Goal: Ask a question

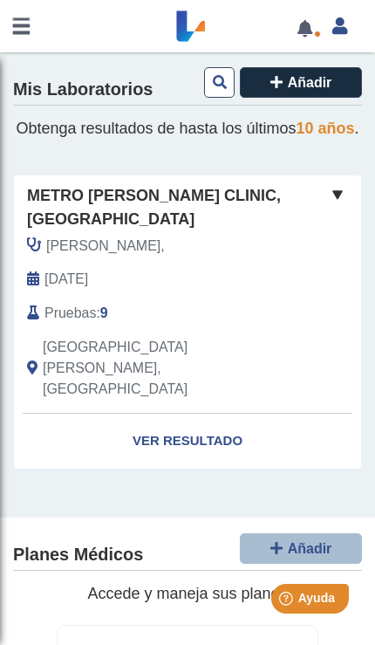
click at [317, 13] on span at bounding box center [305, 26] width 36 height 52
click at [310, 31] on link at bounding box center [305, 28] width 36 height 13
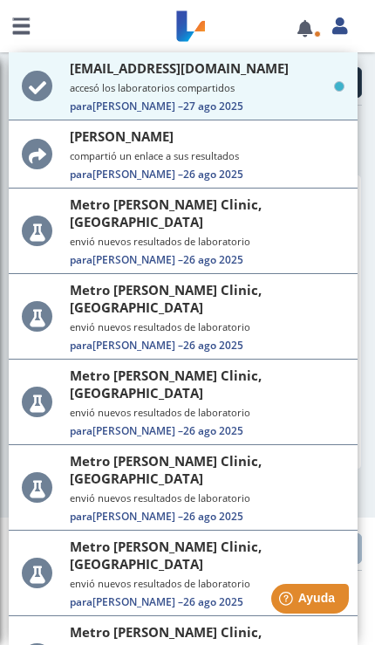
click at [310, 604] on span "Ayuda" at bounding box center [317, 598] width 37 height 14
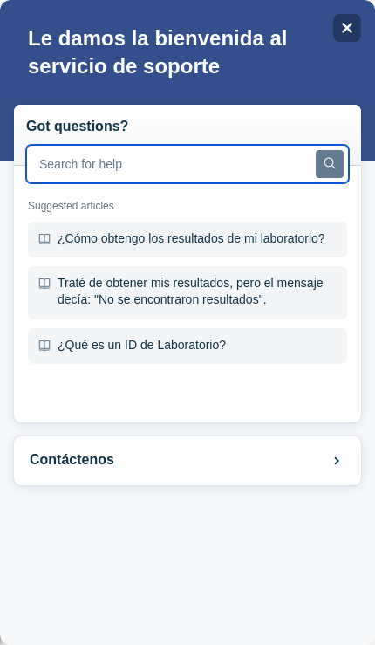
click at [65, 174] on input "text" at bounding box center [187, 164] width 323 height 38
type input "Aún me faltan más resultados"
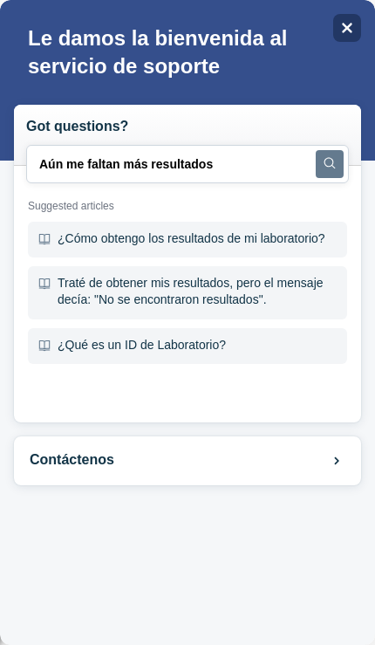
click at [320, 159] on button "Search" at bounding box center [330, 164] width 28 height 28
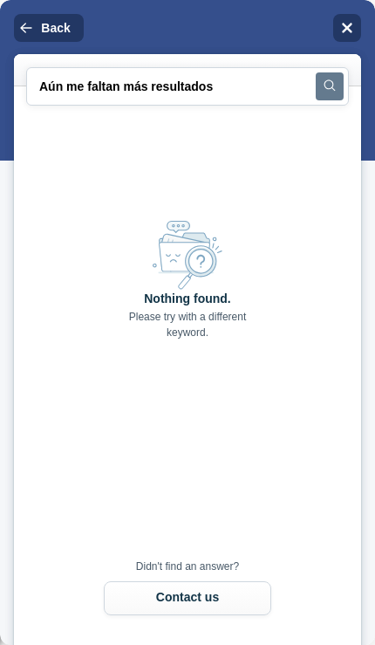
click at [327, 81] on icon "Search" at bounding box center [330, 84] width 11 height 11
click at [354, 41] on div "Close" at bounding box center [347, 28] width 28 height 28
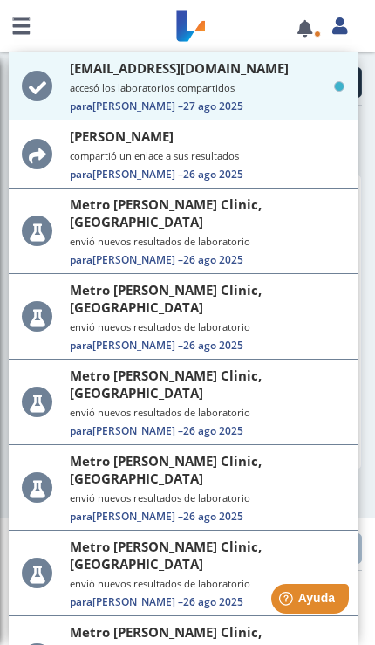
click at [308, 604] on span "Ayuda" at bounding box center [317, 598] width 37 height 14
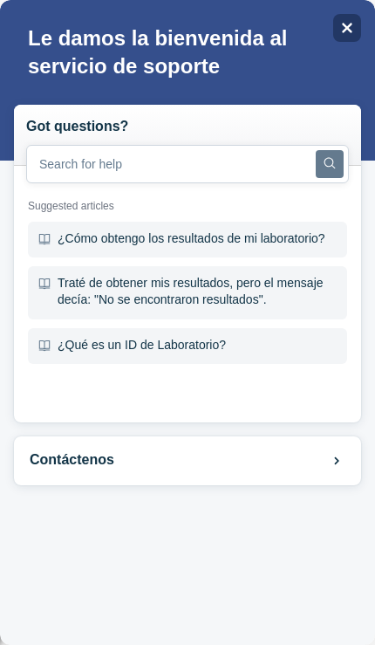
click at [93, 462] on button "Contáctenos" at bounding box center [187, 460] width 347 height 49
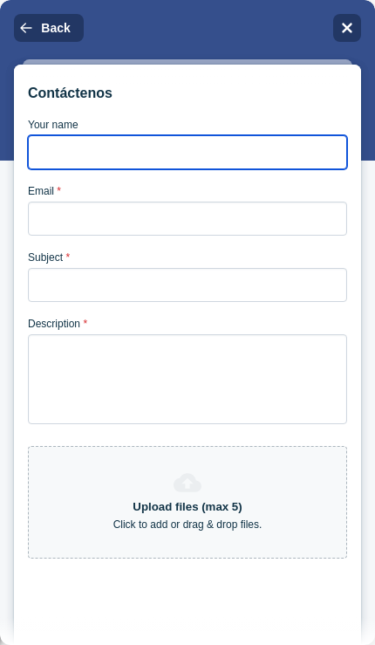
click at [69, 160] on input "Your name" at bounding box center [187, 152] width 319 height 34
type input "U"
type input "[PERSON_NAME]"
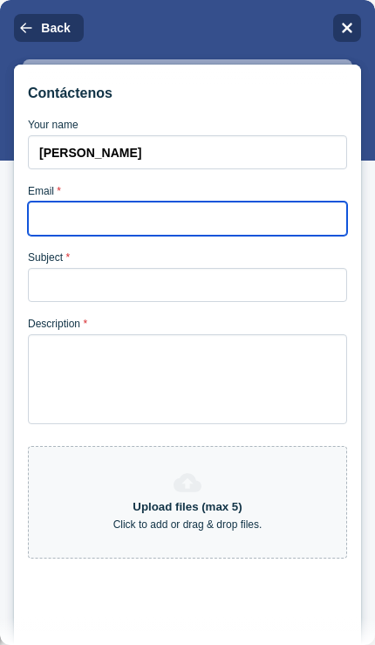
type input "[EMAIL_ADDRESS][DOMAIN_NAME]"
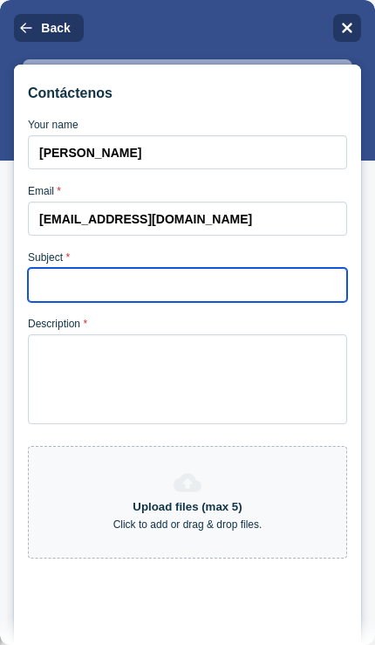
click at [53, 293] on input "Subject *" at bounding box center [187, 285] width 319 height 34
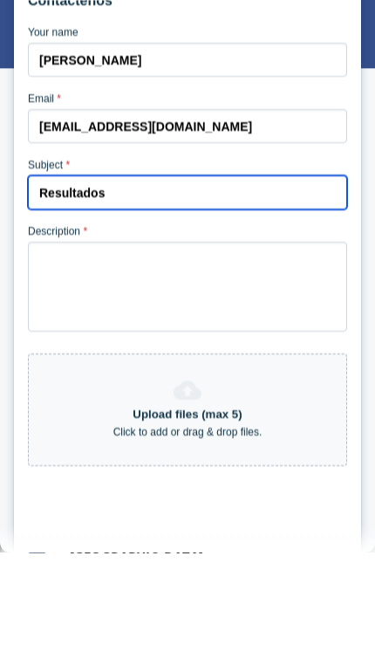
type input "Resultados"
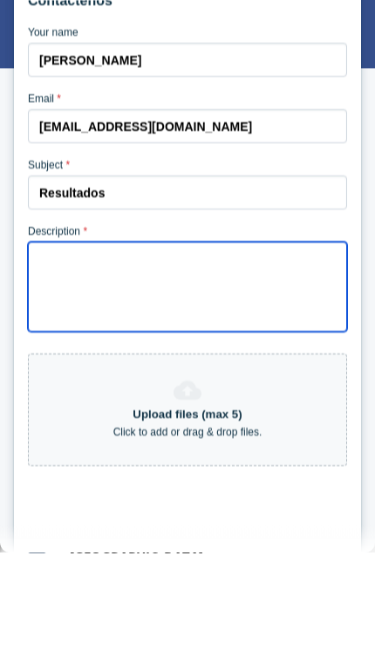
click at [60, 282] on textarea "Description *" at bounding box center [187, 288] width 319 height 90
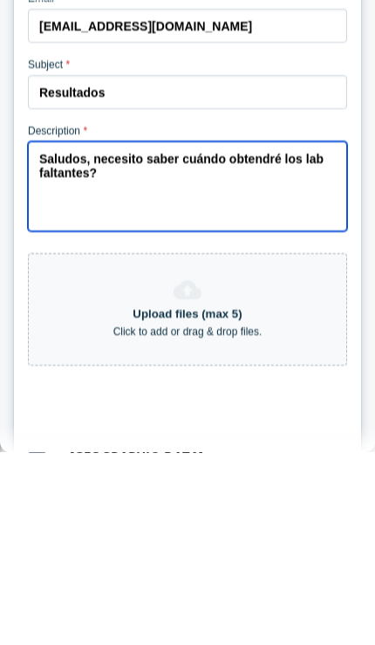
type textarea "Saludos, necesito saber cuándo obtendré los lab faltantes?"
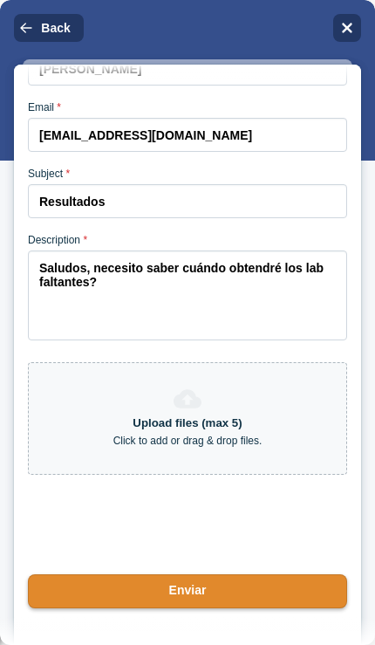
scroll to position [107, 0]
click at [247, 598] on button "Enviar" at bounding box center [187, 591] width 319 height 34
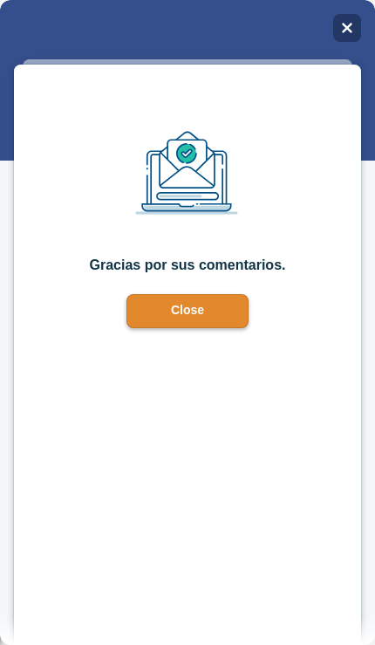
click at [182, 295] on button "Close" at bounding box center [188, 311] width 122 height 34
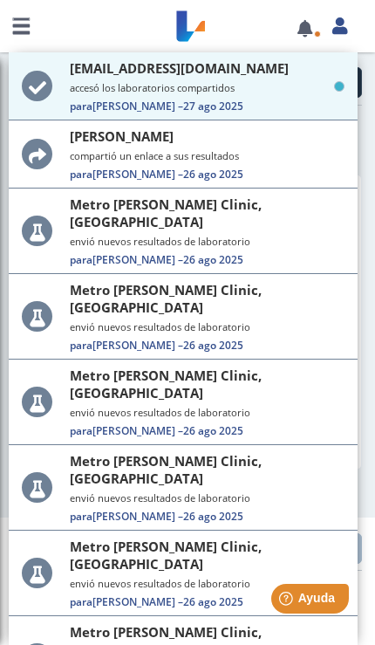
click at [31, 10] on link at bounding box center [21, 26] width 42 height 52
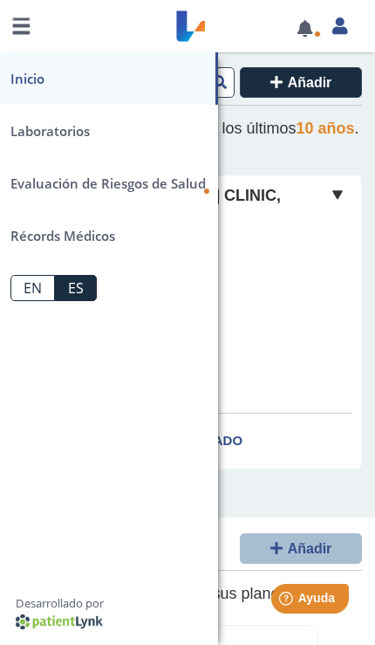
click at [24, 73] on link "Inicio" at bounding box center [109, 78] width 218 height 52
click at [17, 75] on link "Inicio" at bounding box center [109, 78] width 218 height 52
click at [19, 77] on link "Inicio" at bounding box center [109, 78] width 218 height 52
click at [329, 351] on div "Yo Yo" at bounding box center [320, 325] width 29 height 178
click at [300, 341] on div "[GEOGRAPHIC_DATA][PERSON_NAME], [GEOGRAPHIC_DATA]" at bounding box center [160, 368] width 292 height 63
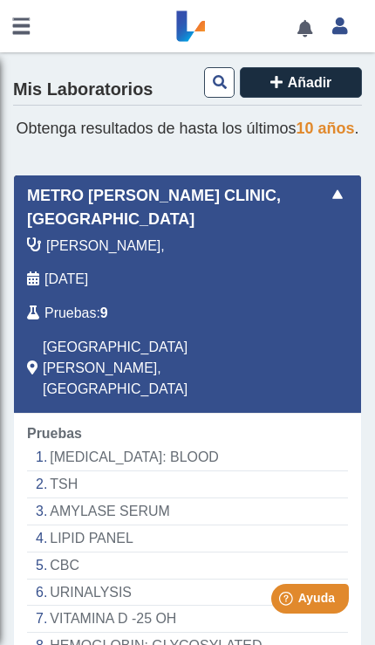
click at [93, 285] on div "[PERSON_NAME], [DATE] Pruebas : 9 [GEOGRAPHIC_DATA][PERSON_NAME], [GEOGRAPHIC_D…" at bounding box center [160, 325] width 319 height 178
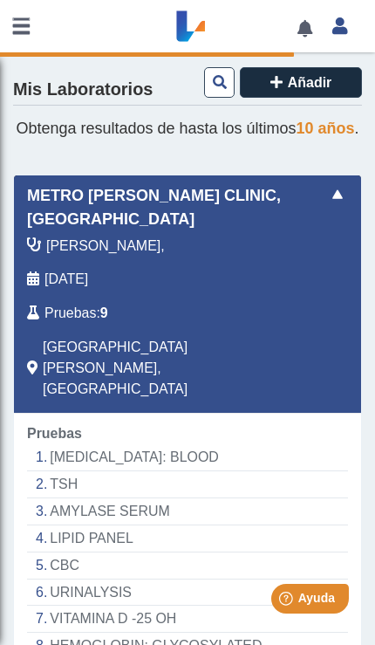
scroll to position [0, 0]
